Goal: Information Seeking & Learning: Learn about a topic

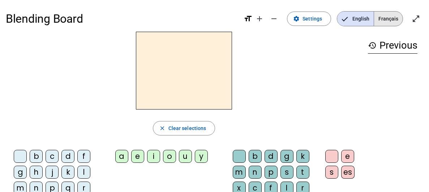
click at [391, 17] on span "Français" at bounding box center [388, 19] width 29 height 14
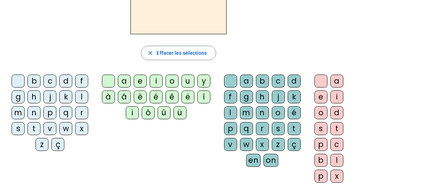
scroll to position [77, 0]
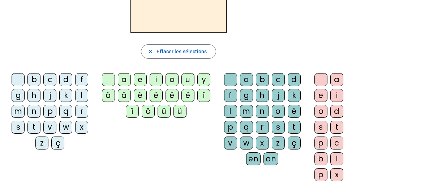
click at [123, 81] on div "a" at bounding box center [124, 79] width 13 height 13
click at [188, 83] on div "u" at bounding box center [187, 79] width 13 height 13
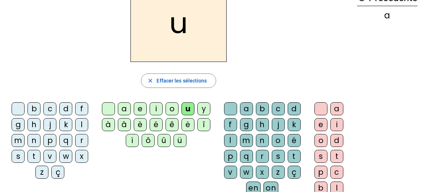
scroll to position [49, 0]
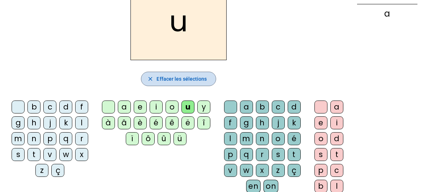
click at [153, 85] on span "button" at bounding box center [178, 78] width 74 height 17
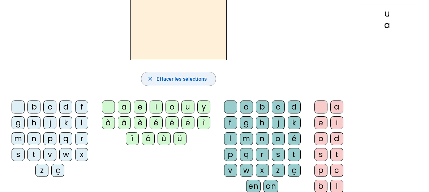
click at [155, 74] on span "button" at bounding box center [178, 78] width 74 height 17
click at [124, 108] on div "a" at bounding box center [124, 107] width 13 height 13
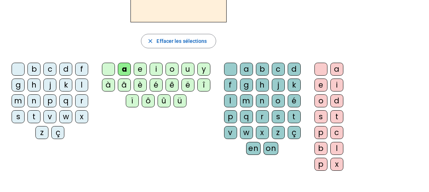
scroll to position [90, 0]
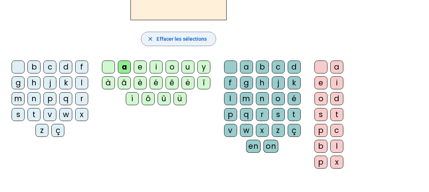
click at [156, 42] on span "button" at bounding box center [178, 38] width 74 height 17
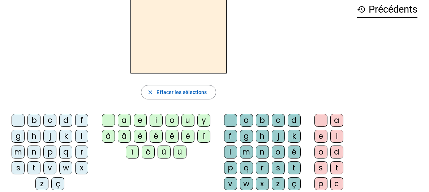
click at [18, 154] on div "m" at bounding box center [18, 152] width 13 height 13
click at [174, 120] on div "o" at bounding box center [171, 120] width 13 height 13
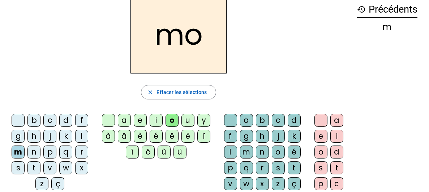
click at [294, 170] on div "t" at bounding box center [293, 168] width 13 height 13
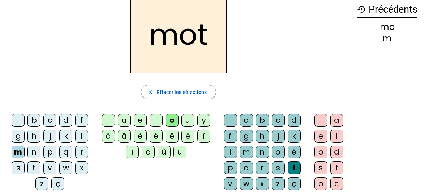
click at [49, 150] on div "p" at bounding box center [49, 152] width 13 height 13
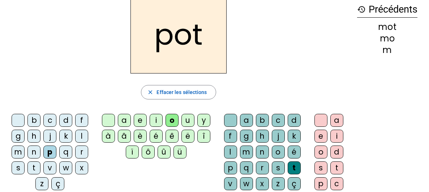
click at [77, 153] on div "r" at bounding box center [81, 152] width 13 height 13
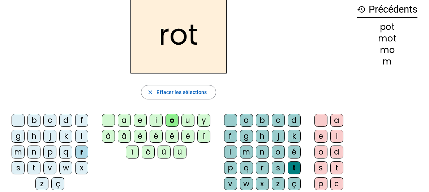
click at [66, 102] on div "rot close Effacer les sélections b c d f g h j k l m n p q r s t v w x z ç a e …" at bounding box center [178, 112] width 345 height 233
click at [118, 120] on div "a" at bounding box center [124, 120] width 13 height 13
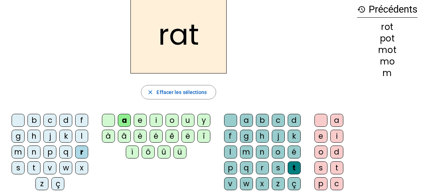
click at [335, 134] on div "i" at bounding box center [336, 136] width 13 height 13
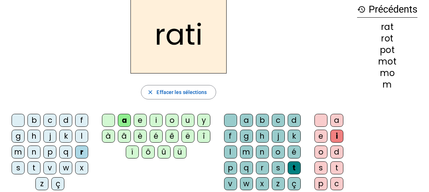
click at [321, 120] on div at bounding box center [320, 120] width 13 height 13
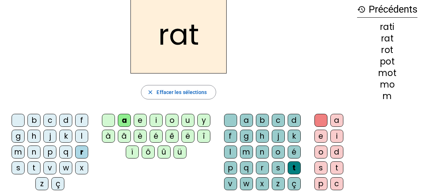
click at [152, 122] on div "i" at bounding box center [155, 120] width 13 height 13
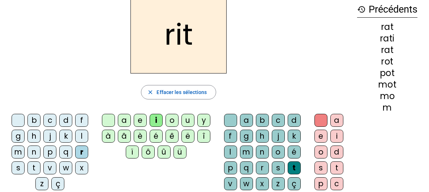
click at [240, 137] on div "g" at bounding box center [246, 136] width 13 height 13
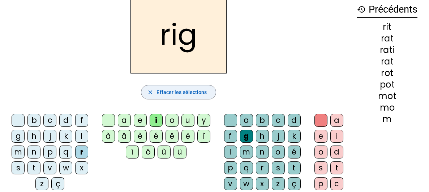
click at [168, 92] on span "Effacer les sélections" at bounding box center [181, 92] width 50 height 9
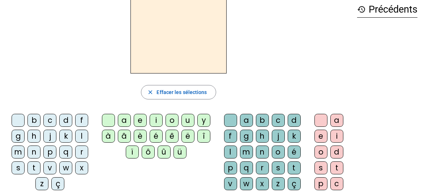
click at [32, 162] on div "t" at bounding box center [33, 168] width 13 height 13
click at [148, 154] on div "ô" at bounding box center [148, 152] width 13 height 13
click at [290, 166] on div "t" at bounding box center [293, 168] width 13 height 13
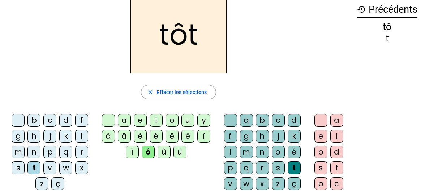
click at [224, 121] on div at bounding box center [230, 120] width 13 height 13
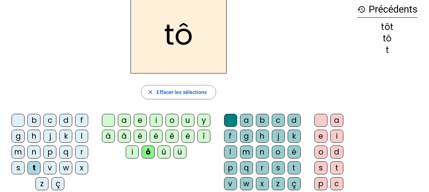
click at [113, 114] on div at bounding box center [108, 120] width 13 height 13
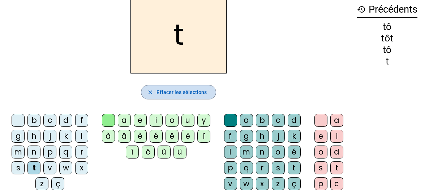
click at [158, 94] on span "Effacer les sélections" at bounding box center [181, 92] width 50 height 9
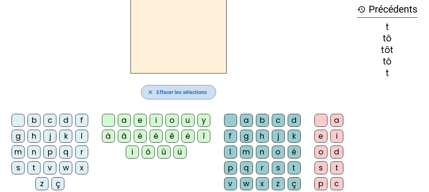
click at [158, 94] on span "Effacer les sélections" at bounding box center [181, 92] width 50 height 9
